Goal: Task Accomplishment & Management: Manage account settings

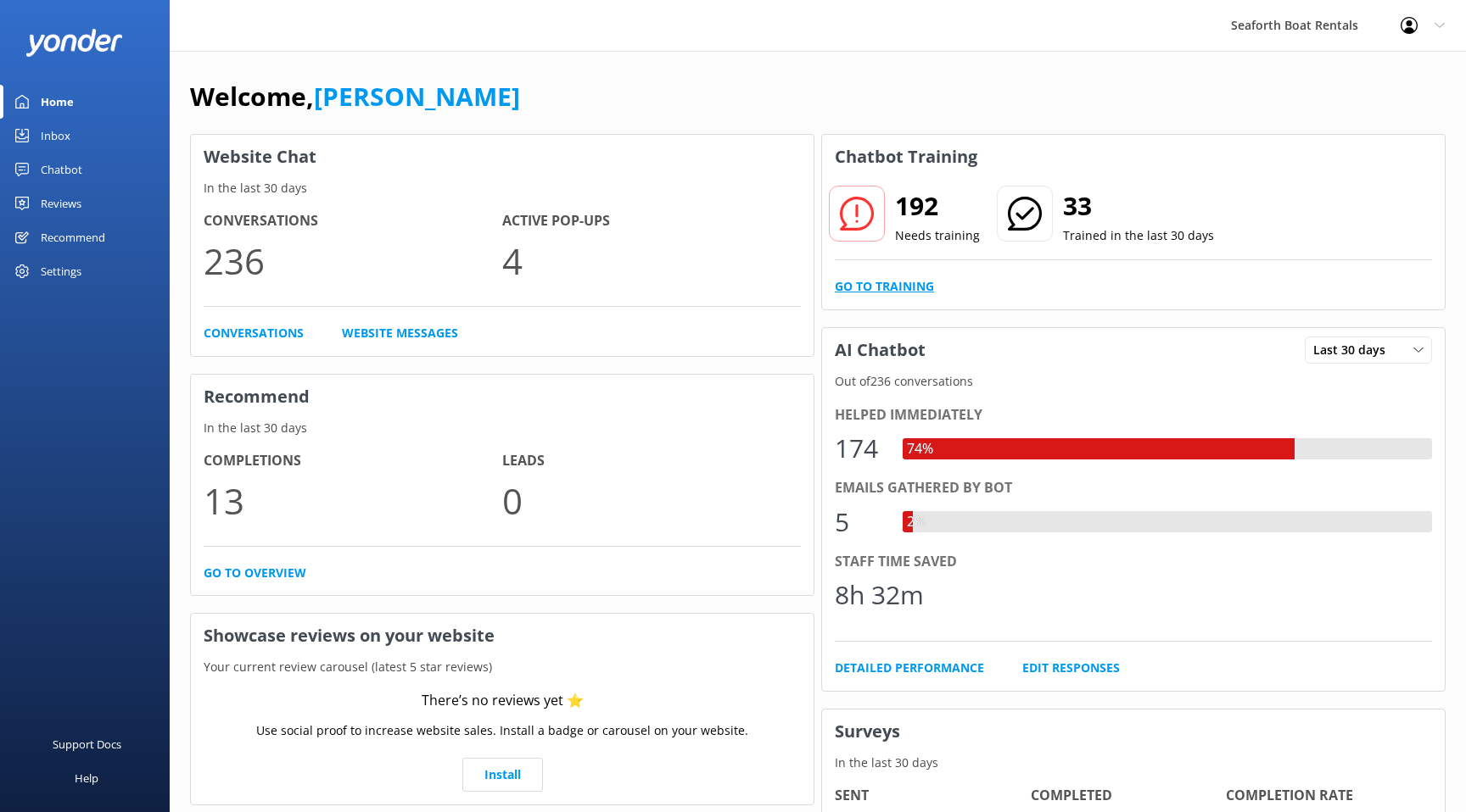
click at [903, 284] on link "Go to Training" at bounding box center [884, 287] width 99 height 19
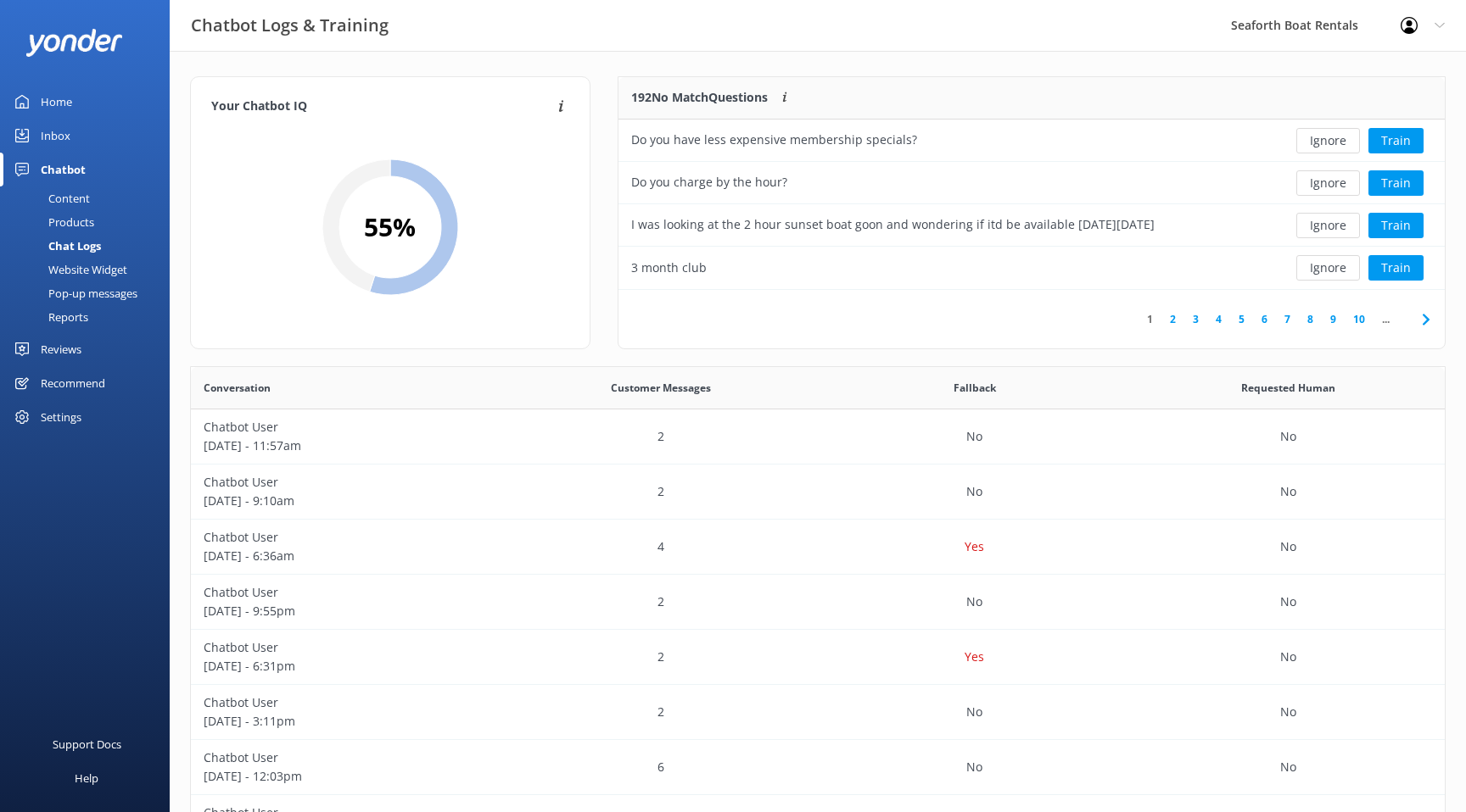
click at [96, 219] on link "Products" at bounding box center [90, 221] width 160 height 23
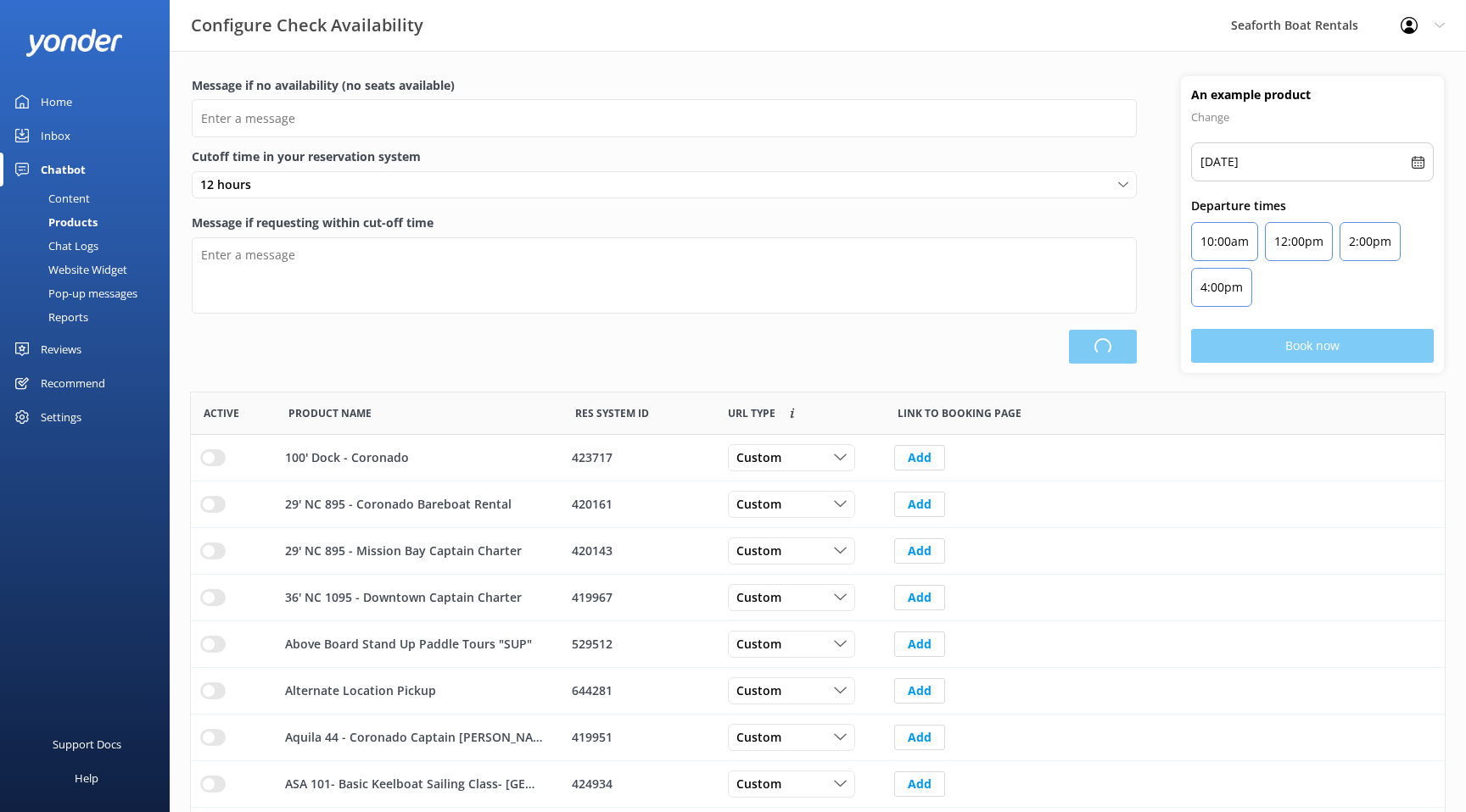
scroll to position [509, 1254]
type input "There are no seats available, please check an alternative day"
type textarea "Our online booking system closes {hours} prior to departure. Please contact us …"
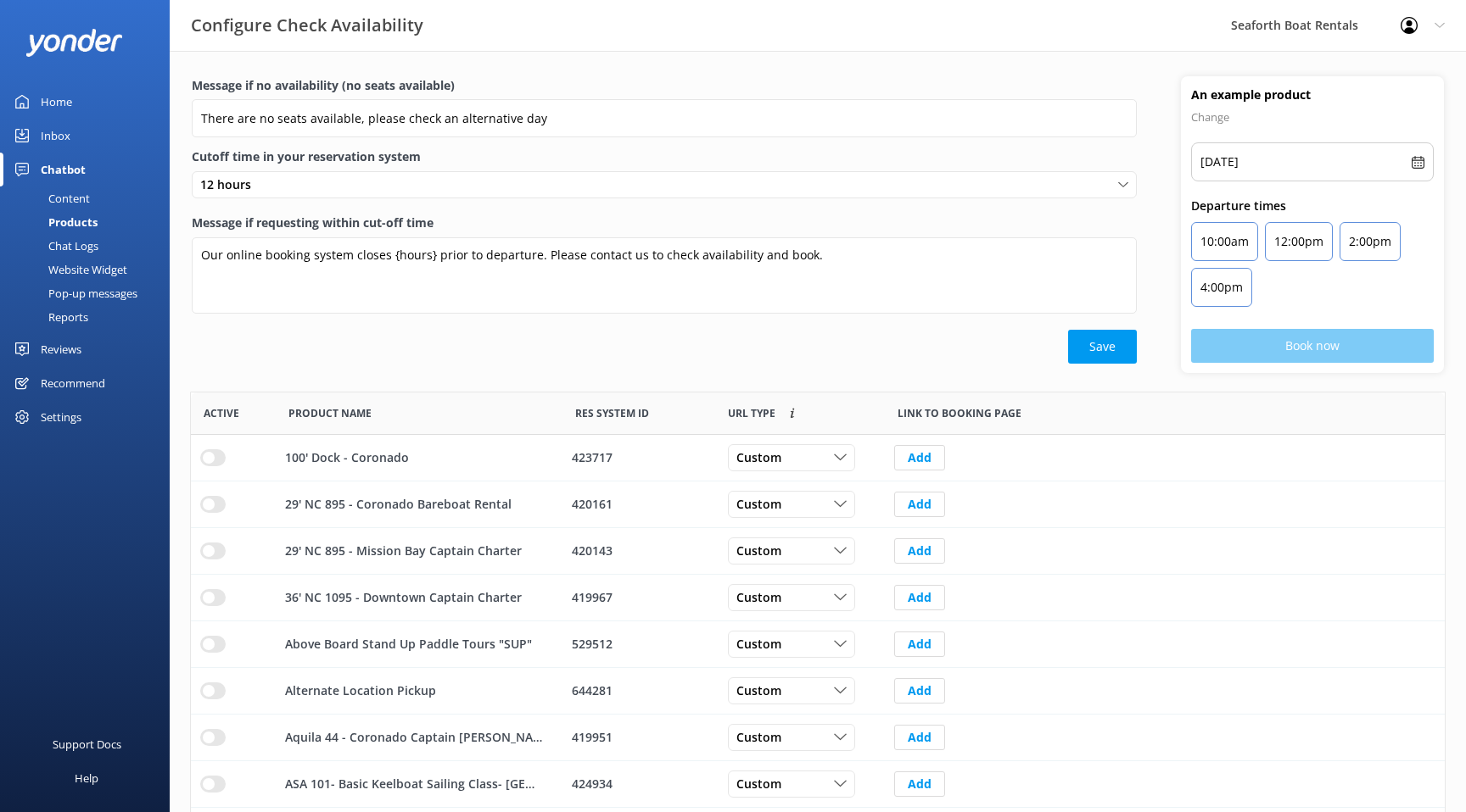
click at [94, 264] on div "Website Widget" at bounding box center [68, 269] width 117 height 23
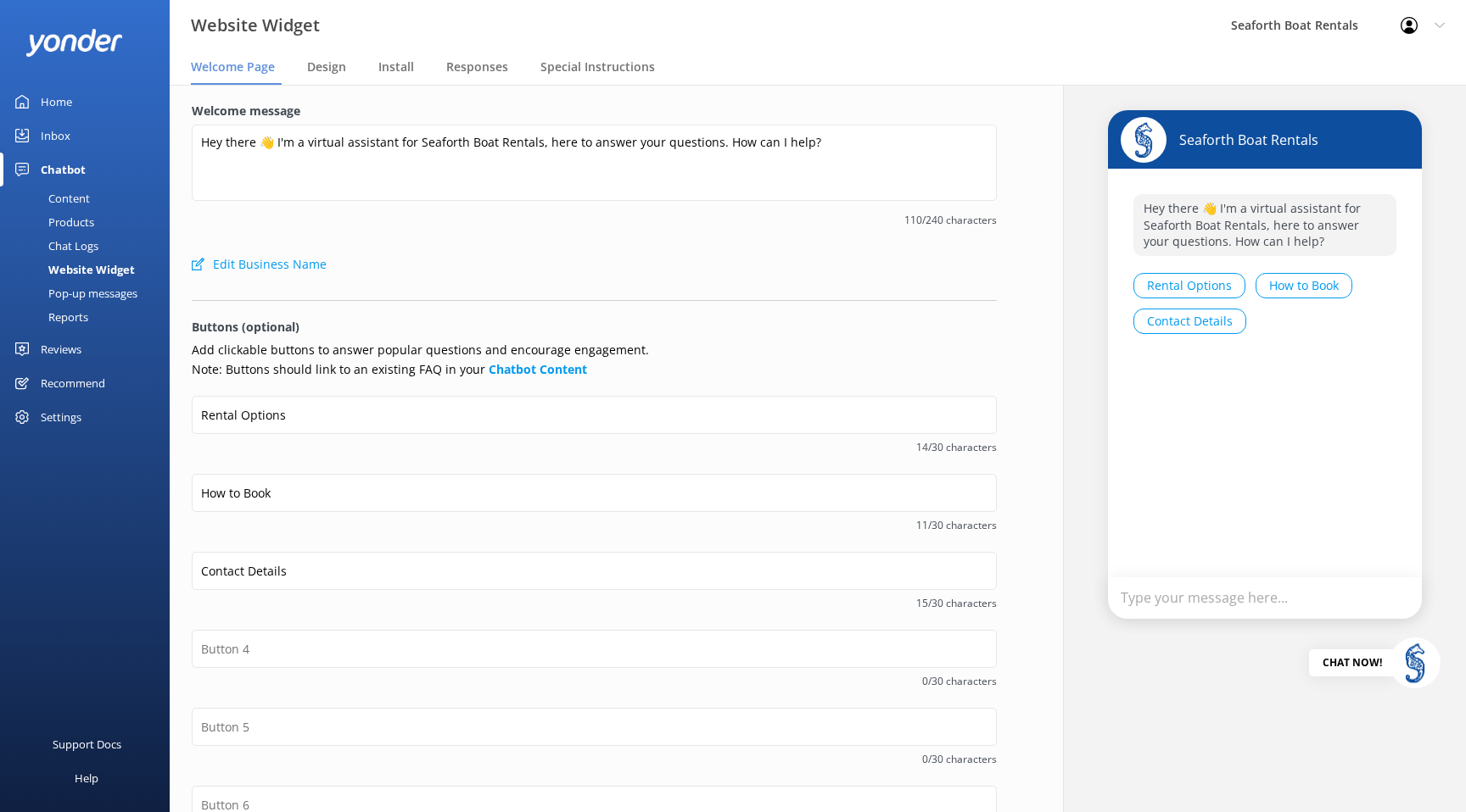
click at [96, 292] on div "Pop-up messages" at bounding box center [74, 292] width 127 height 23
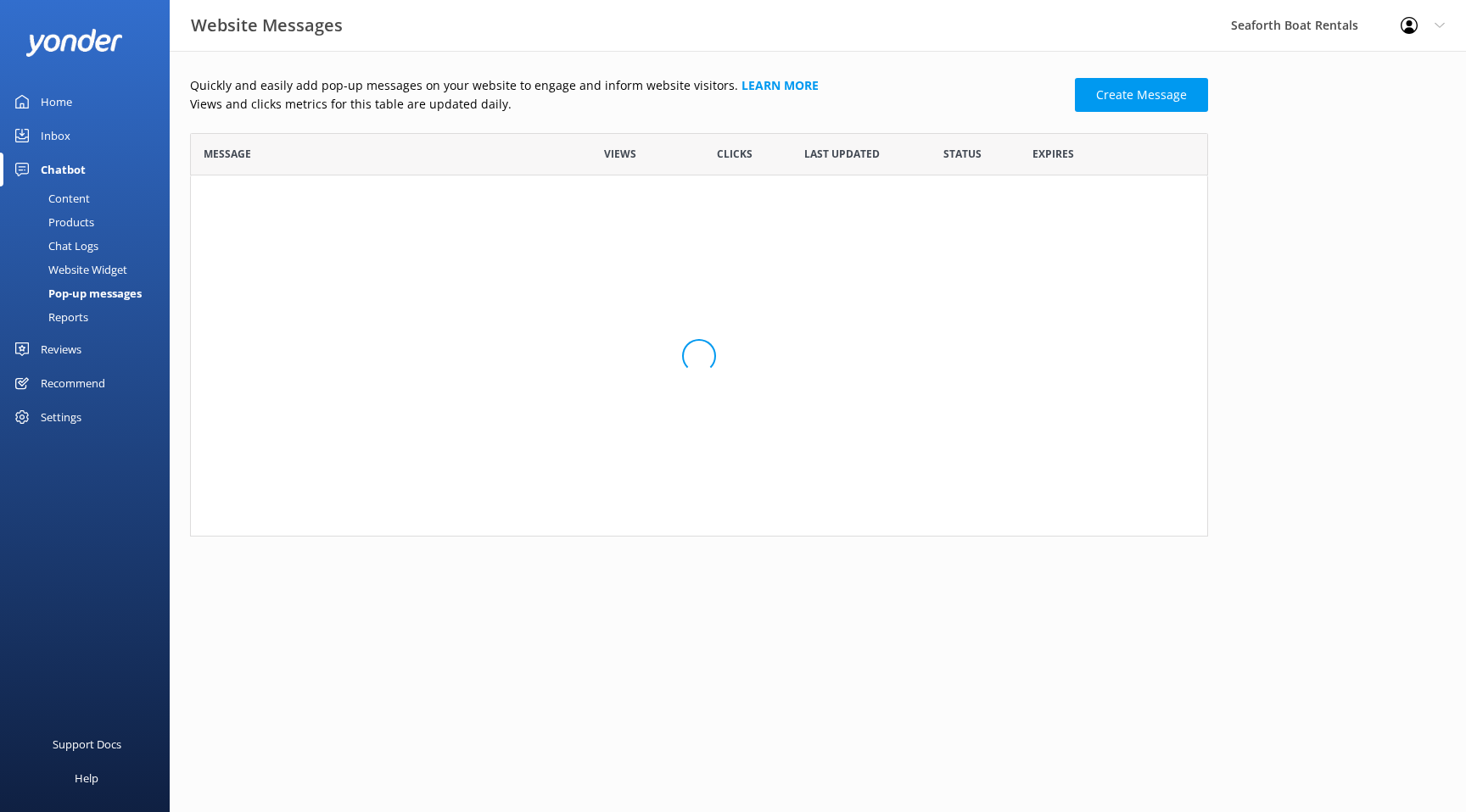
scroll to position [332, 1018]
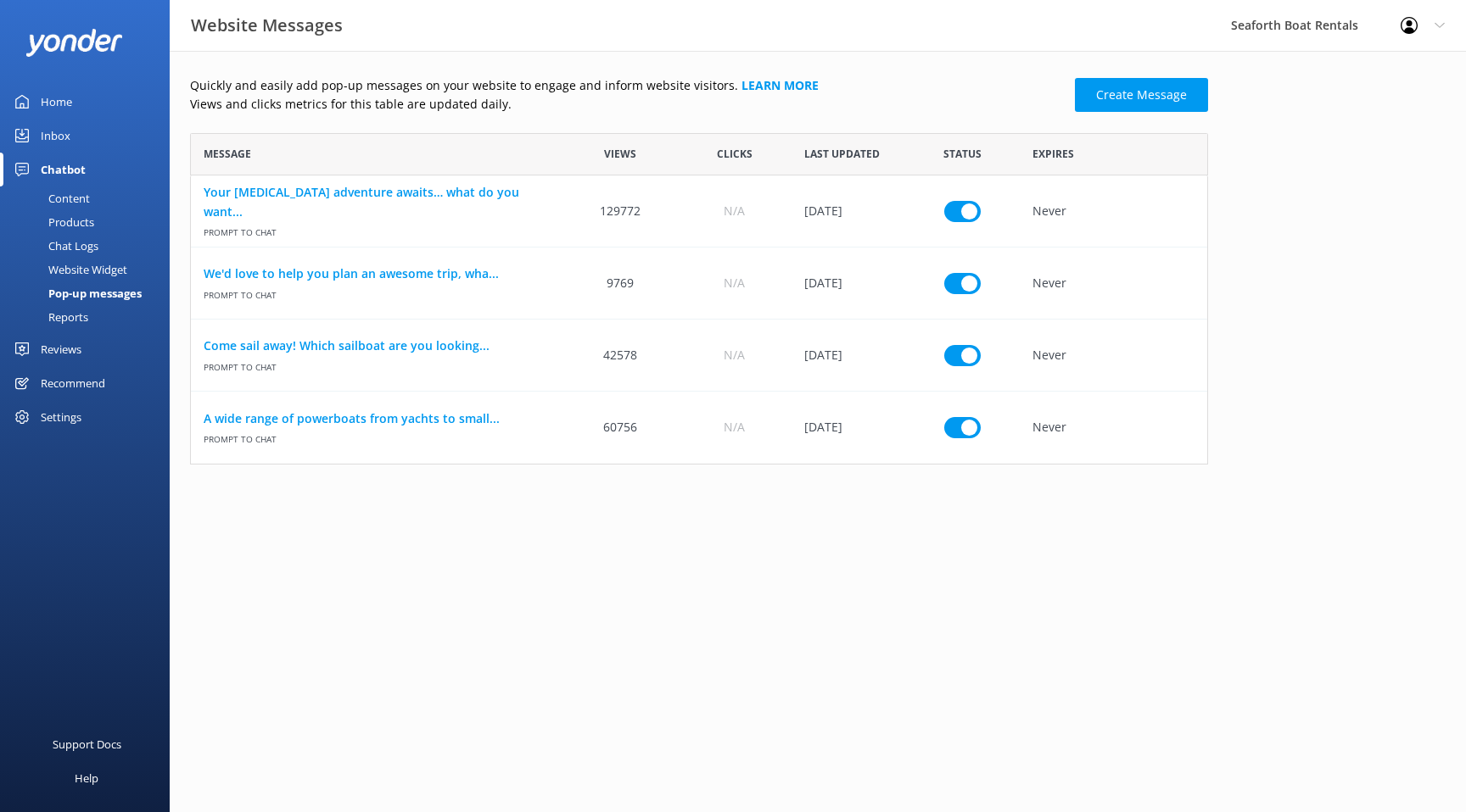
click at [70, 100] on div "Home" at bounding box center [57, 102] width 32 height 34
